Goal: Task Accomplishment & Management: Use online tool/utility

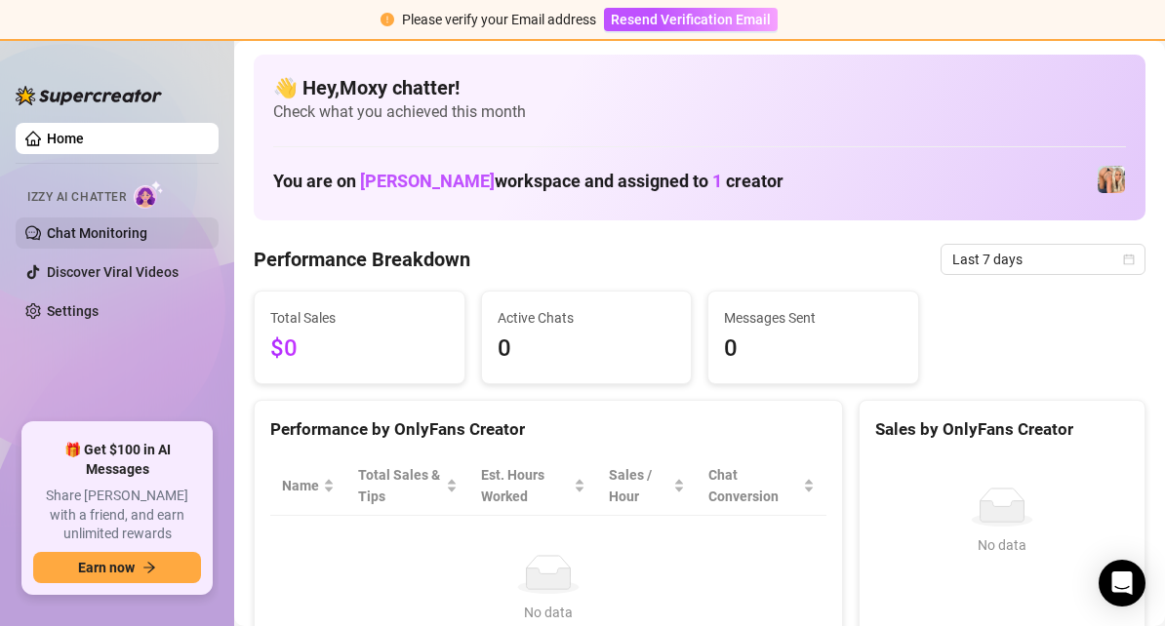
click at [55, 235] on link "Chat Monitoring" at bounding box center [97, 233] width 100 height 16
click at [74, 225] on link "Chat Monitoring" at bounding box center [97, 233] width 100 height 16
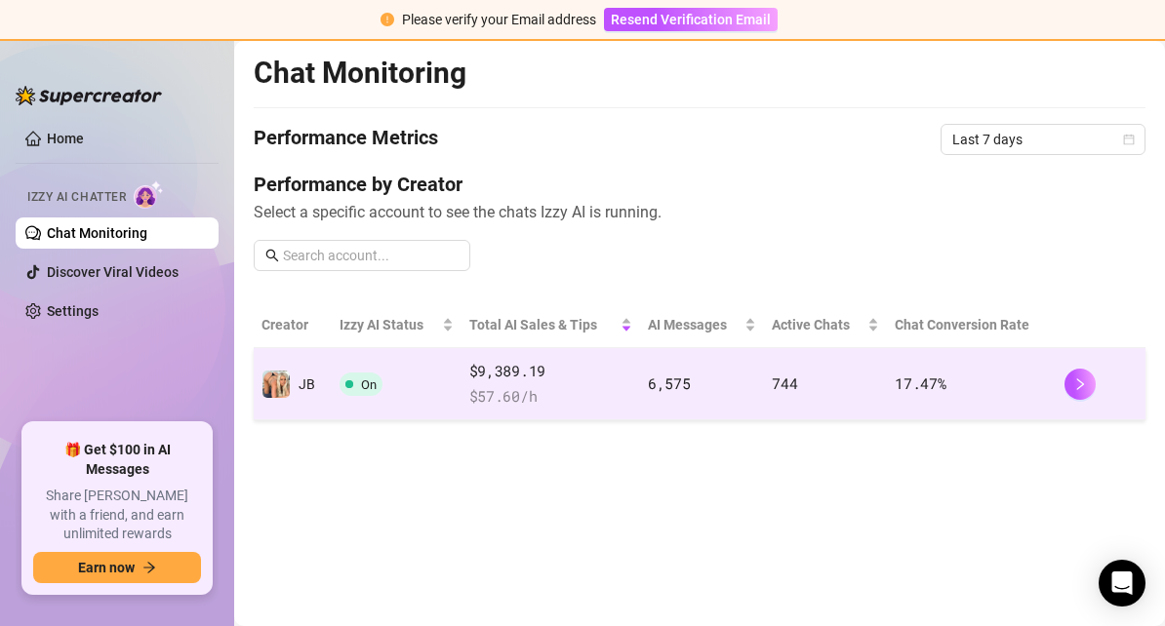
click at [934, 366] on td "17.47 %" at bounding box center [971, 384] width 169 height 72
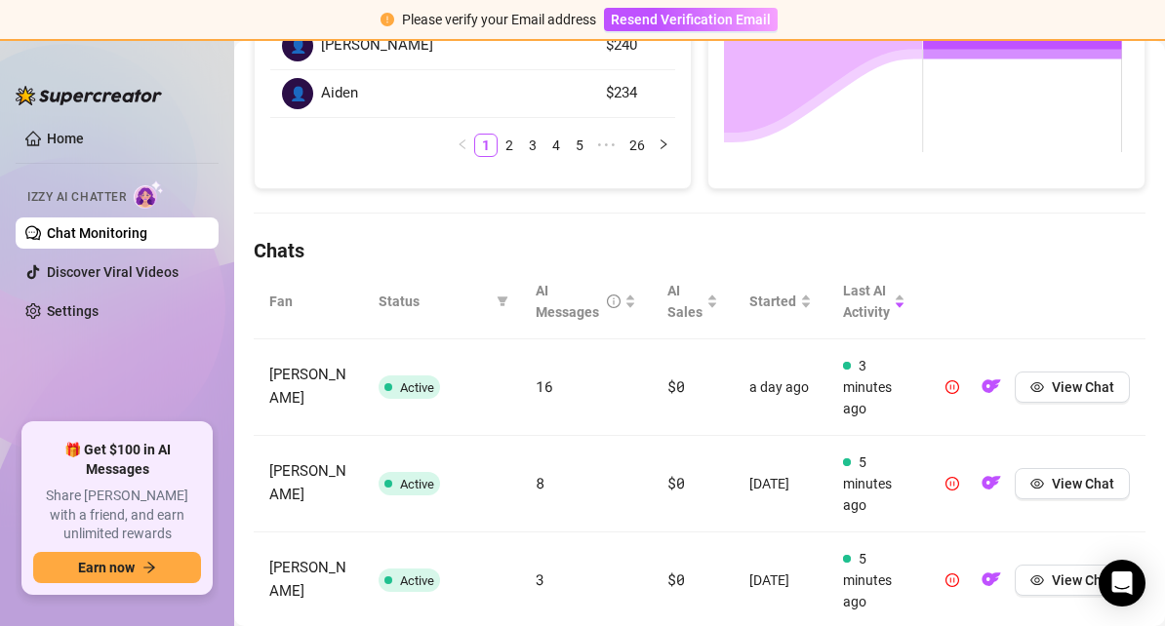
scroll to position [662, 0]
